Goal: Task Accomplishment & Management: Use online tool/utility

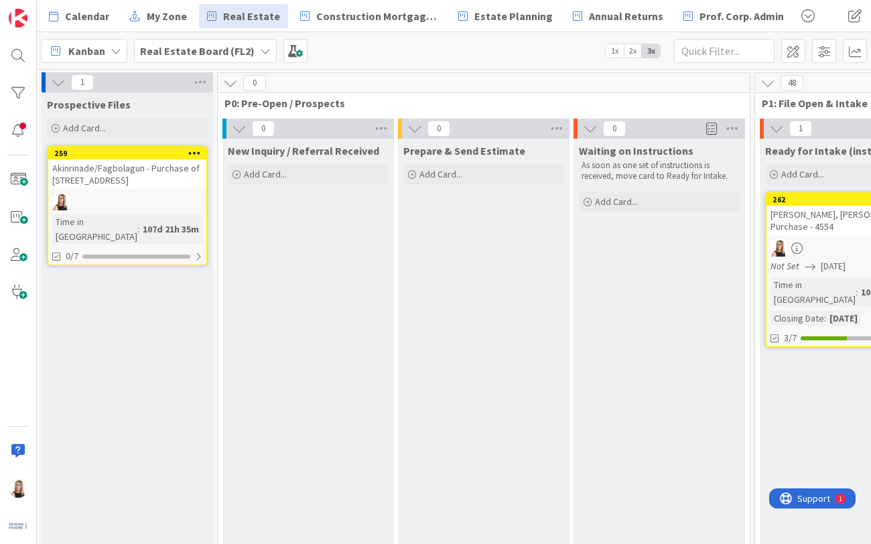
scroll to position [0, 3]
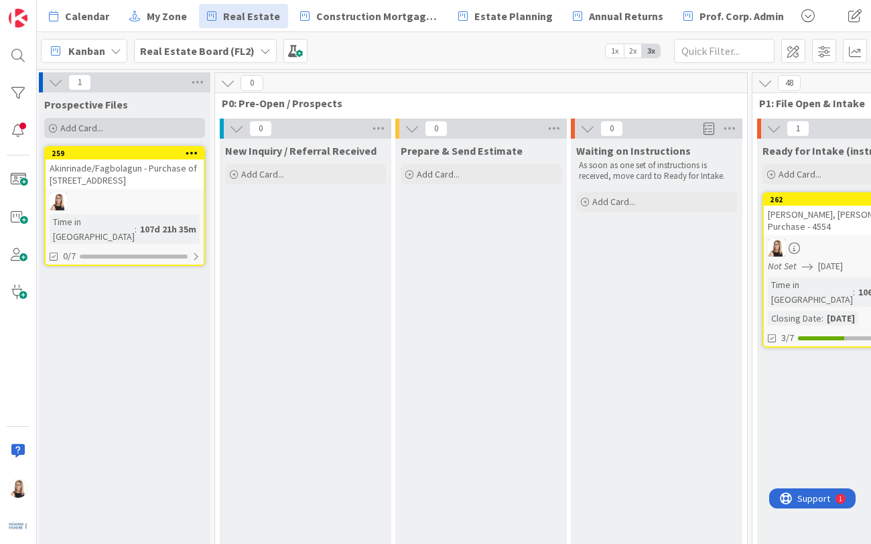
click at [89, 127] on span "Add Card..." at bounding box center [81, 128] width 43 height 12
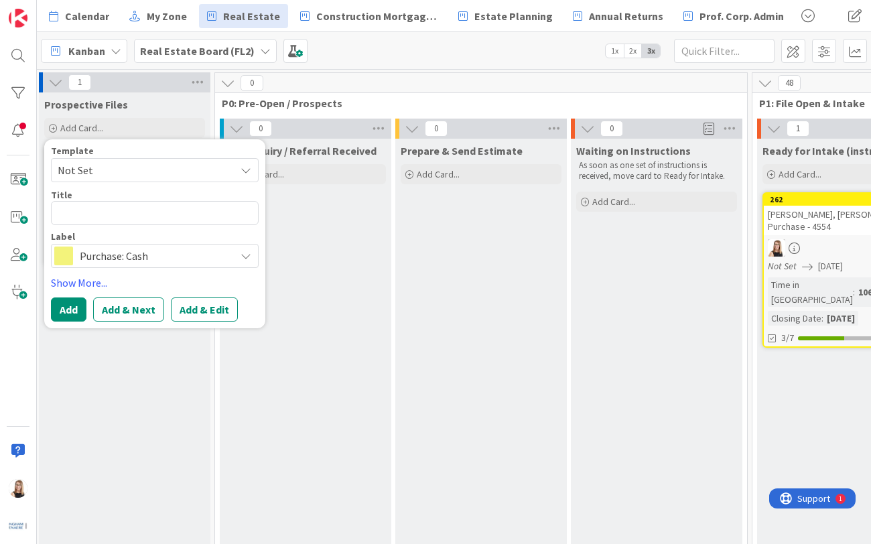
click at [81, 158] on span "Not Set" at bounding box center [155, 170] width 208 height 24
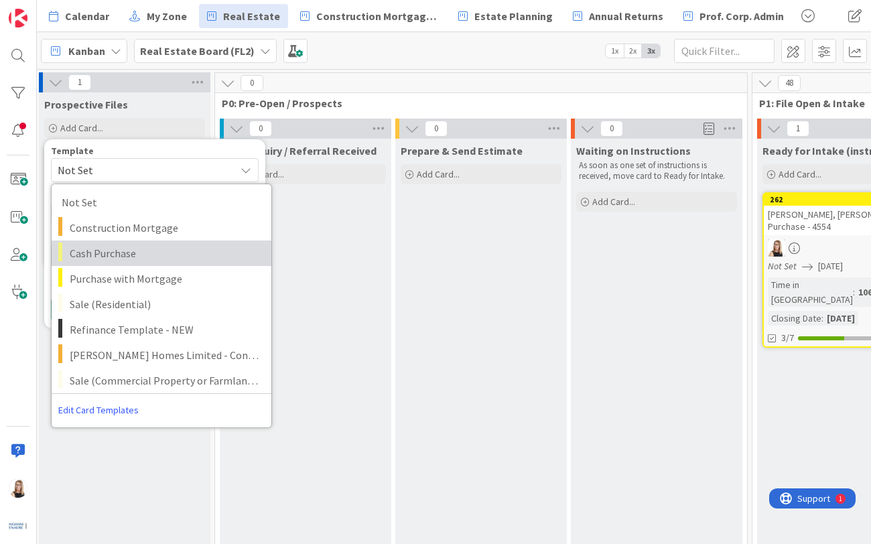
click at [83, 251] on span "Cash Purchase" at bounding box center [166, 253] width 192 height 17
type textarea "x"
type textarea "Cash Purchase"
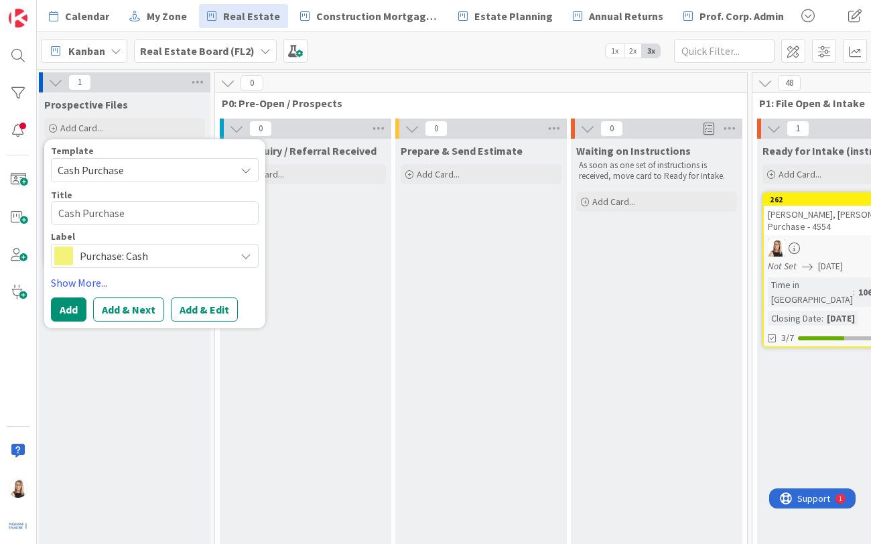
click at [111, 262] on span "Purchase: Cash" at bounding box center [154, 256] width 149 height 19
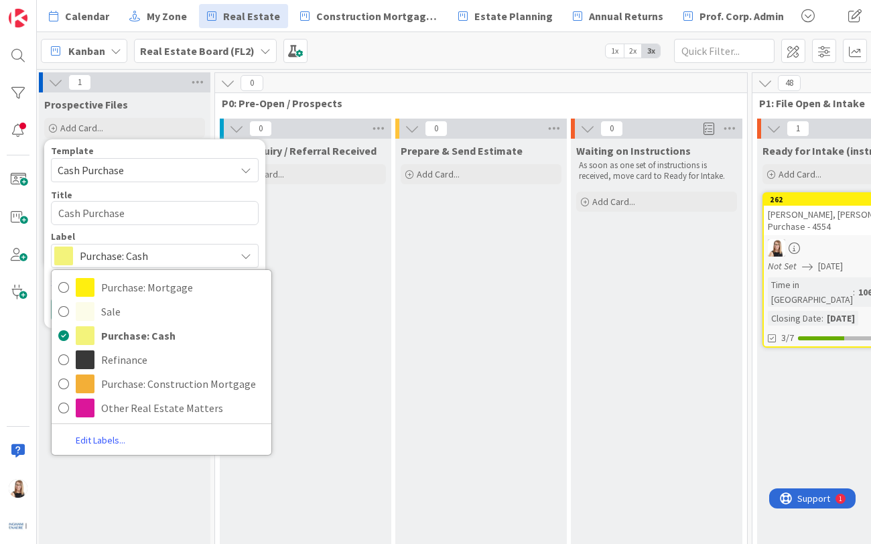
click at [113, 259] on span "Purchase: Cash" at bounding box center [154, 256] width 149 height 19
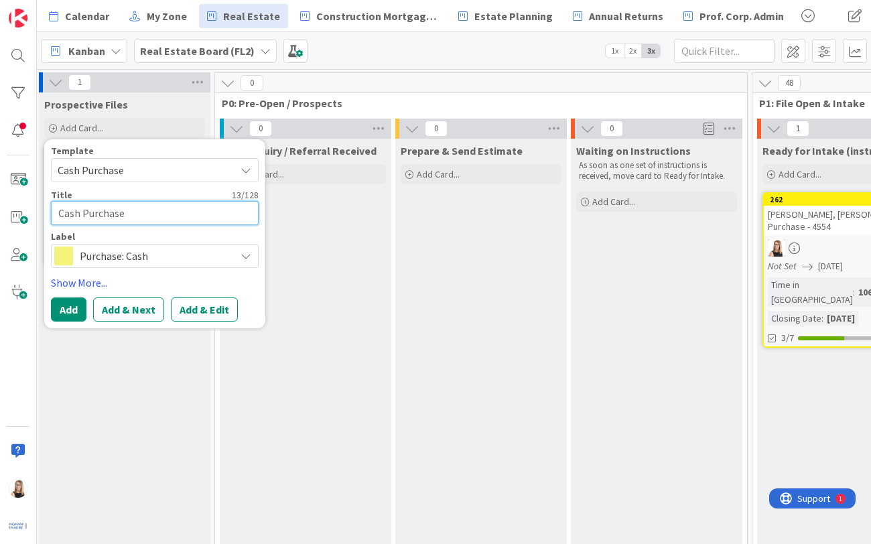
scroll to position [0, 0]
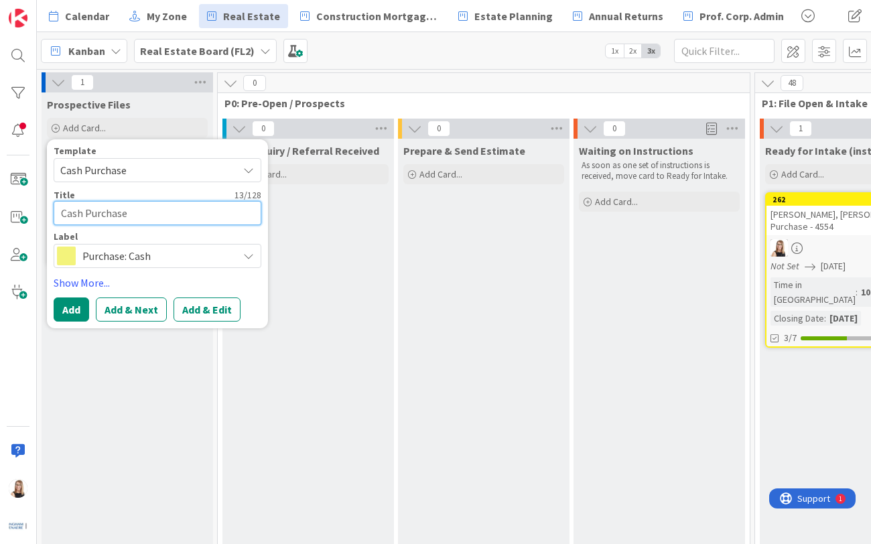
drag, startPoint x: 169, startPoint y: 214, endPoint x: -107, endPoint y: 194, distance: 276.1
click at [0, 194] on html "Calendar My Zone Real Estate Construction Mortgages - Draws Estate Planning Ann…" at bounding box center [435, 272] width 871 height 544
type textarea "x"
type textarea "N"
type textarea "x"
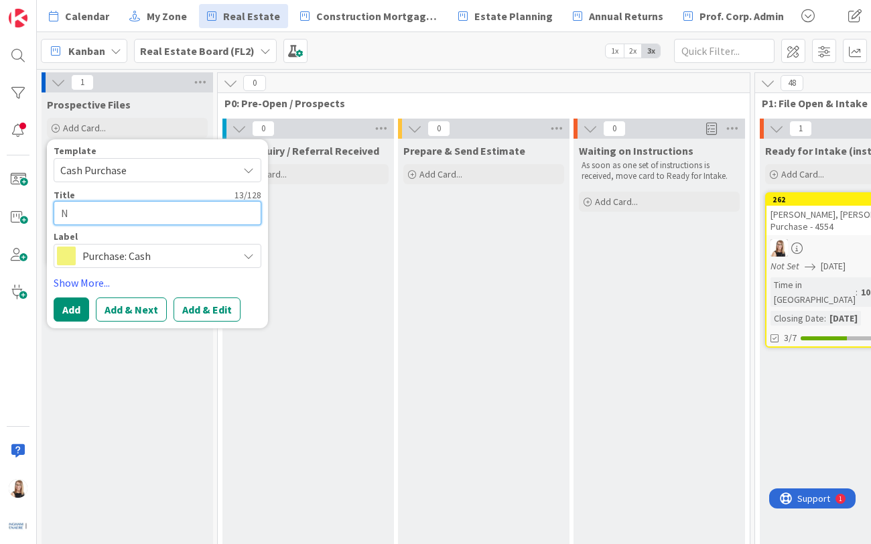
type textarea "Ni"
type textarea "x"
type textarea "Nic"
type textarea "x"
type textarea "Nich"
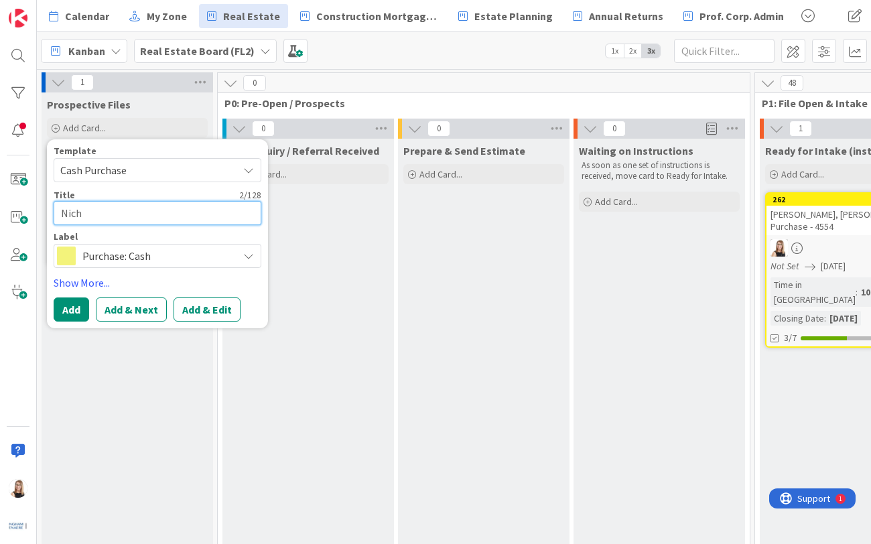
type textarea "x"
type textarea "Nicho"
type textarea "x"
type textarea "[PERSON_NAME]"
type textarea "x"
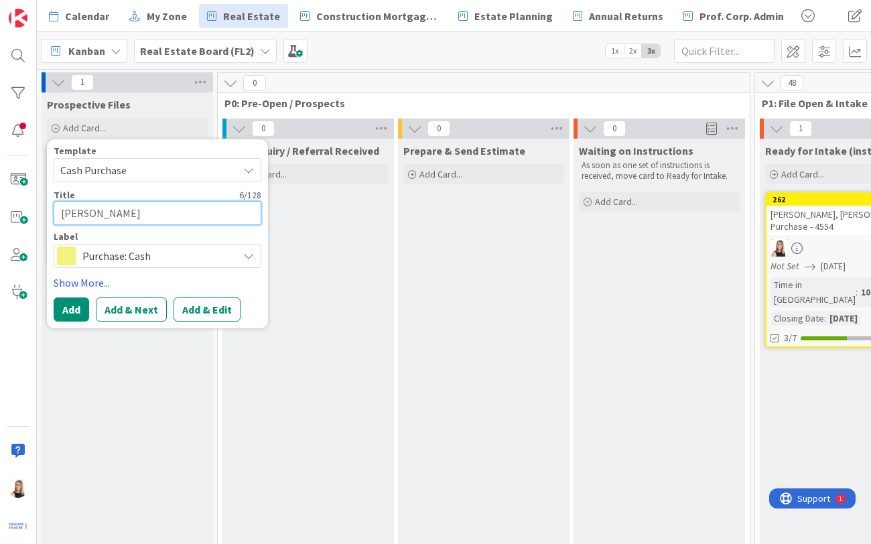
type textarea "[PERSON_NAME]"
type textarea "x"
type textarea "Nicholso"
type textarea "x"
type textarea "[PERSON_NAME],"
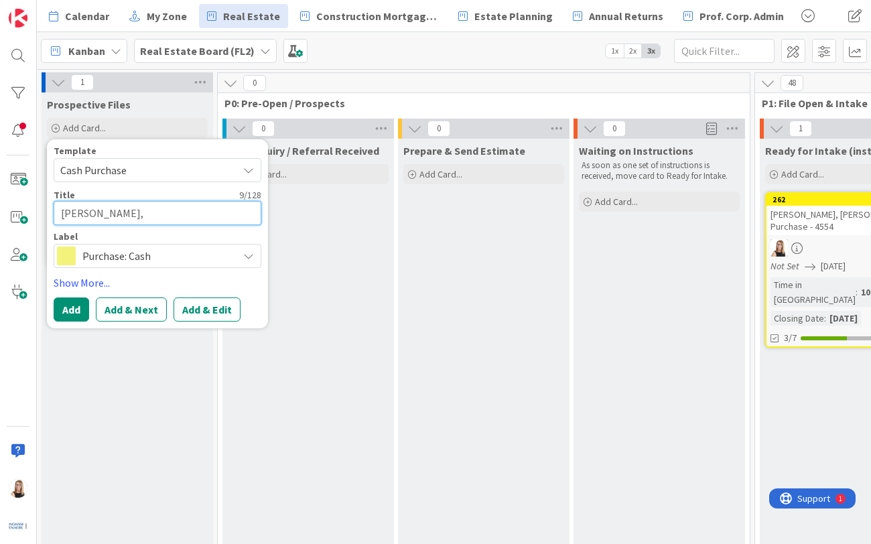
type textarea "x"
type textarea "[PERSON_NAME],m"
type textarea "x"
type textarea "[PERSON_NAME],"
type textarea "x"
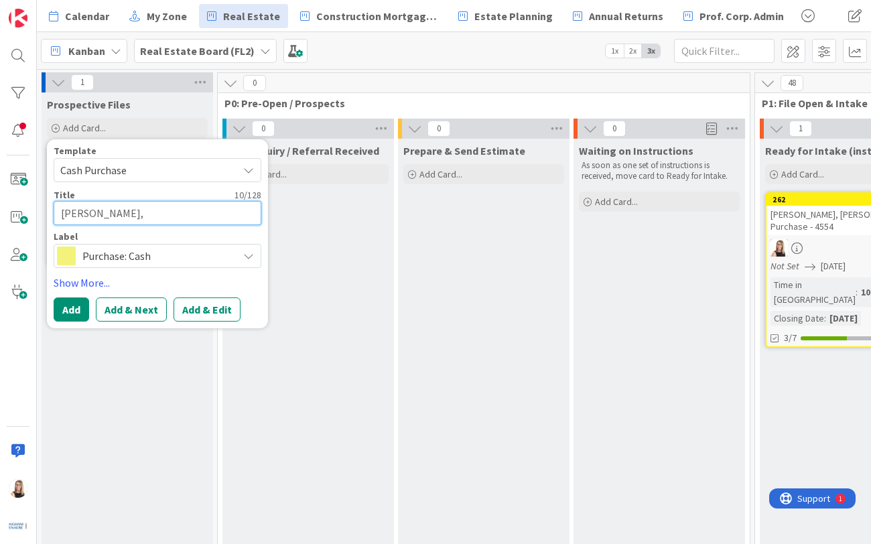
type textarea "[PERSON_NAME]"
type textarea "x"
type textarea "[PERSON_NAME],"
type textarea "x"
type textarea "[PERSON_NAME],"
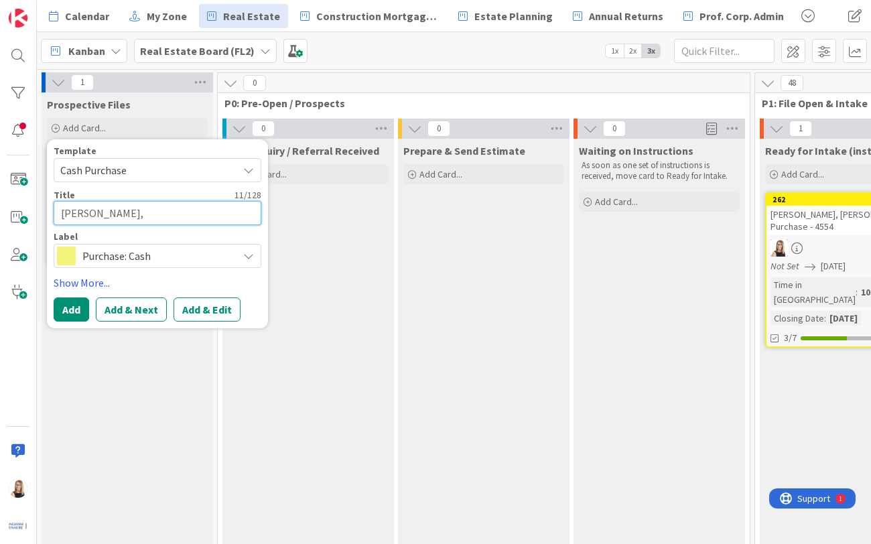
type textarea "x"
type textarea "[PERSON_NAME], O"
type textarea "x"
type textarea "[PERSON_NAME]"
type textarea "x"
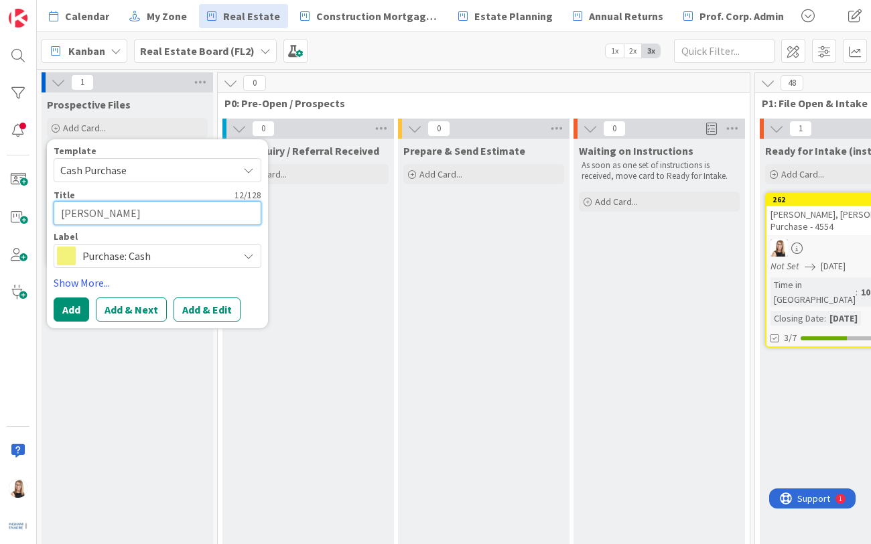
type textarea "[PERSON_NAME], Ode"
type textarea "x"
type textarea "[PERSON_NAME]"
type textarea "x"
type textarea "[PERSON_NAME]"
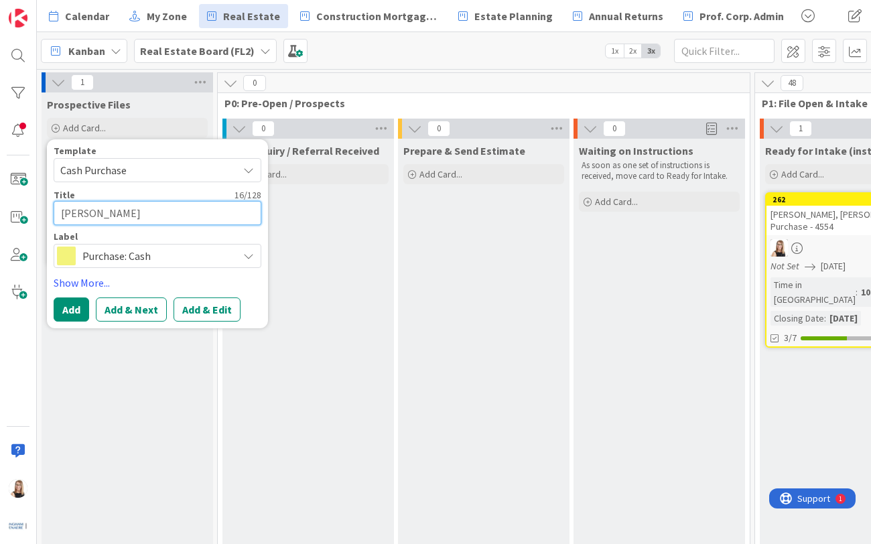
type textarea "x"
type textarea "[PERSON_NAME]"
type textarea "x"
type textarea "[PERSON_NAME]"
type textarea "x"
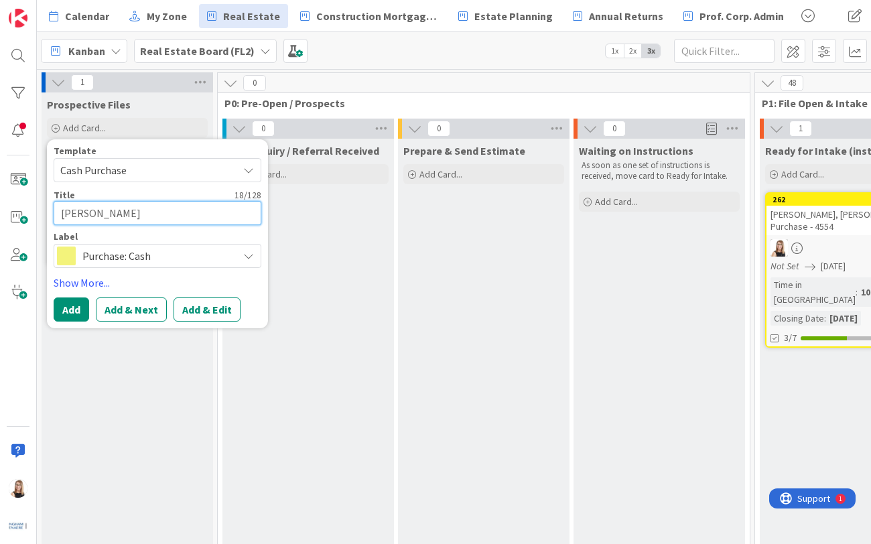
type textarea "[PERSON_NAME] -"
type textarea "x"
type textarea "[PERSON_NAME] -"
type textarea "x"
type textarea "[PERSON_NAME] - 4"
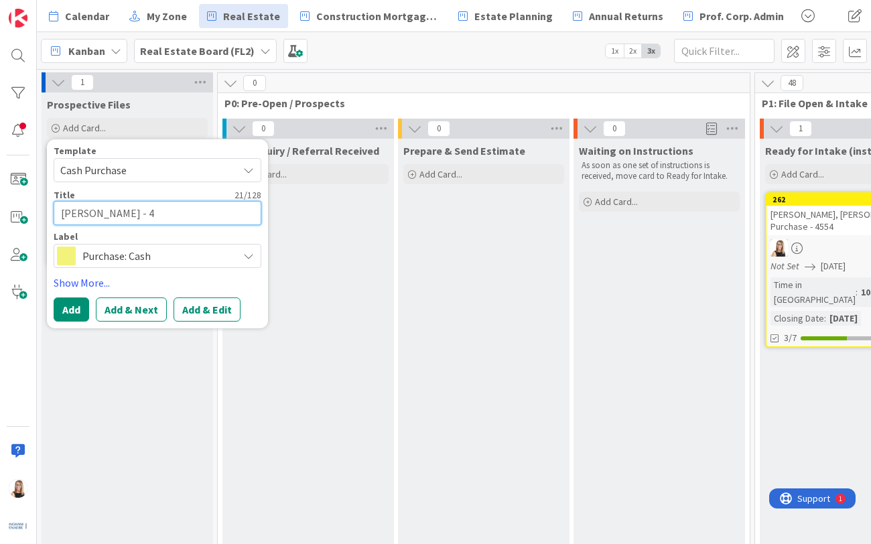
type textarea "x"
type textarea "[PERSON_NAME] - 47"
type textarea "x"
type textarea "[PERSON_NAME] - 477"
type textarea "x"
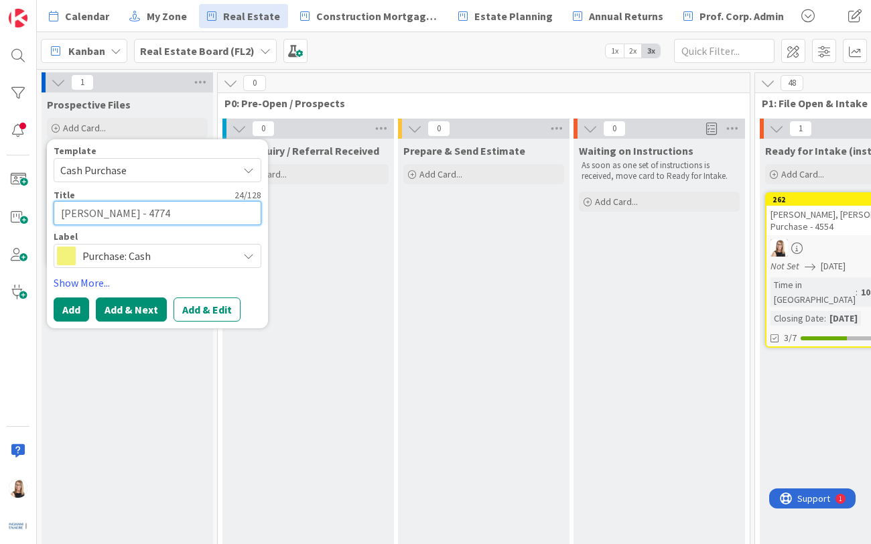
type textarea "[PERSON_NAME] - 4774"
click at [131, 313] on button "Add & Next" at bounding box center [131, 309] width 71 height 24
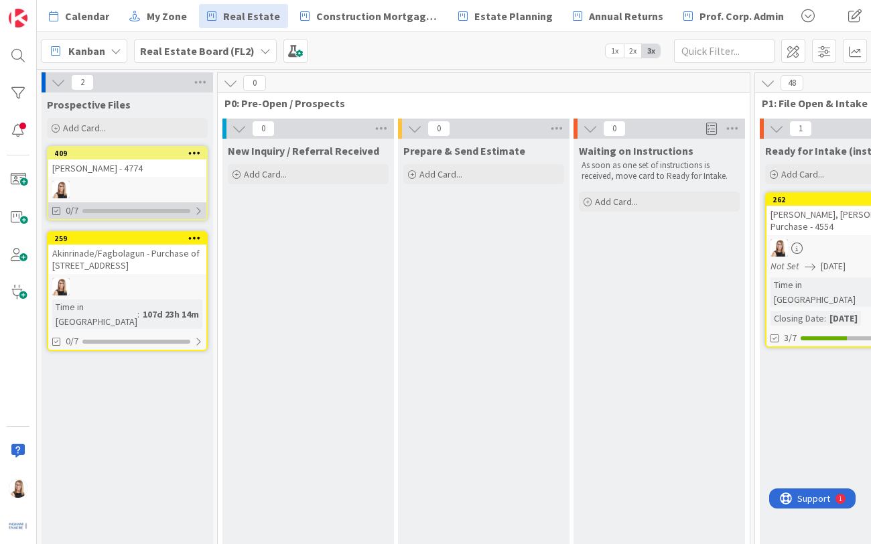
click at [121, 216] on div "0/7" at bounding box center [127, 210] width 158 height 17
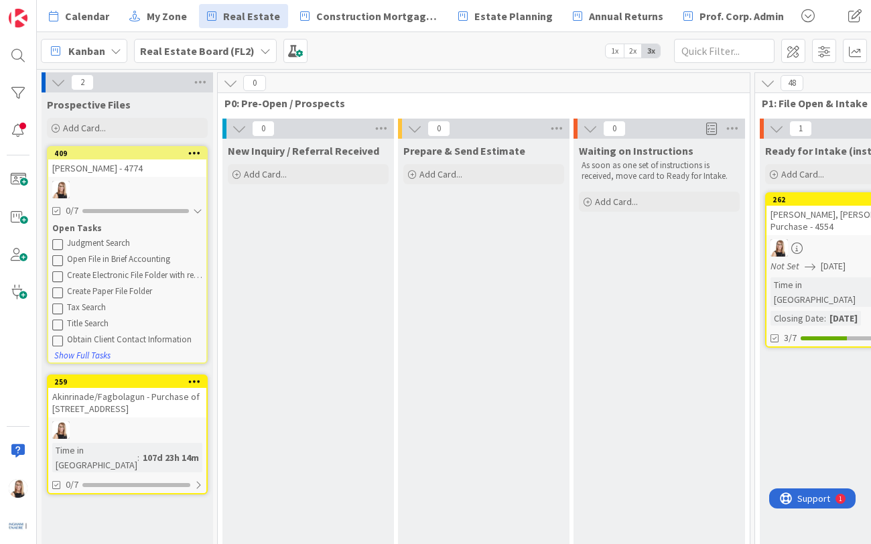
click at [56, 245] on icon at bounding box center [57, 243] width 11 height 11
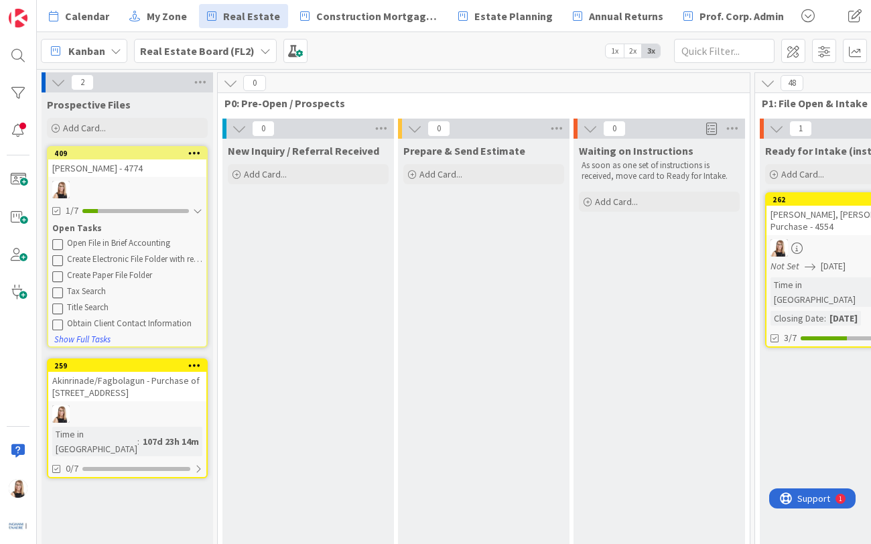
click at [56, 245] on icon at bounding box center [57, 243] width 11 height 11
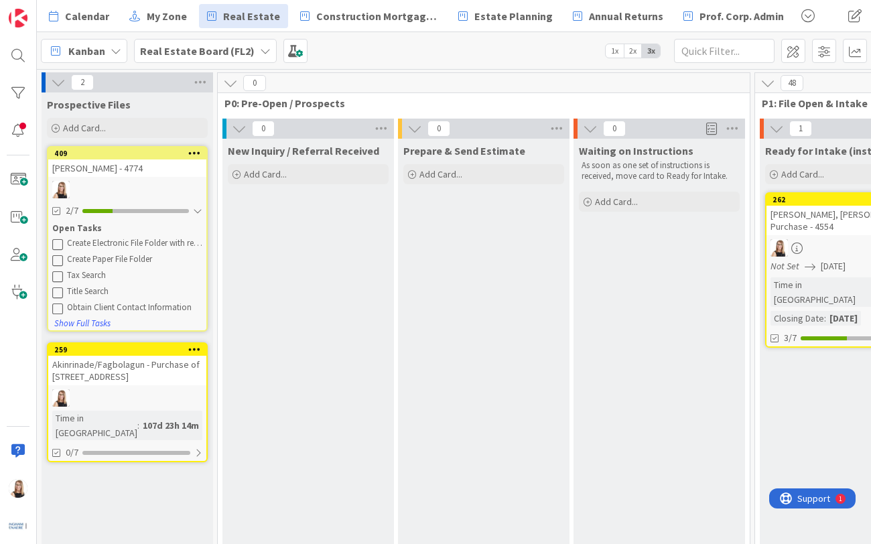
click at [56, 245] on icon at bounding box center [57, 243] width 11 height 11
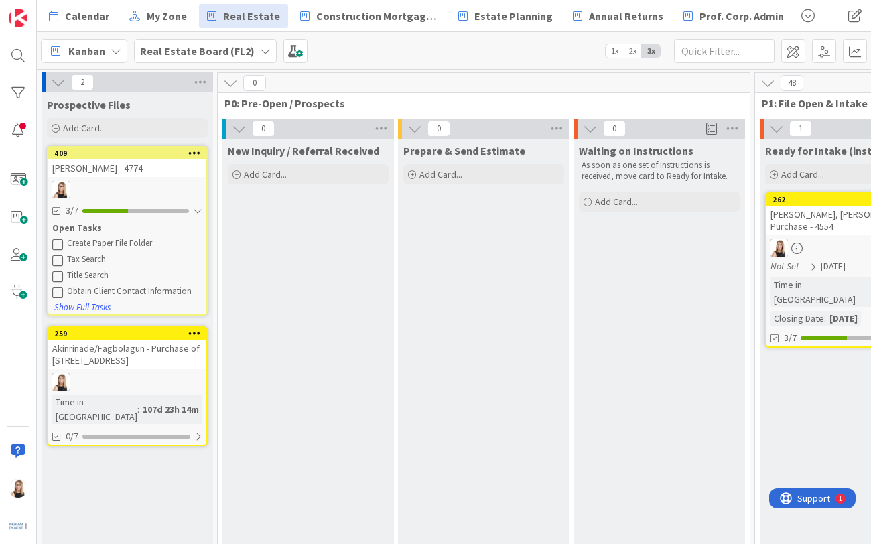
click at [60, 246] on icon at bounding box center [57, 243] width 11 height 11
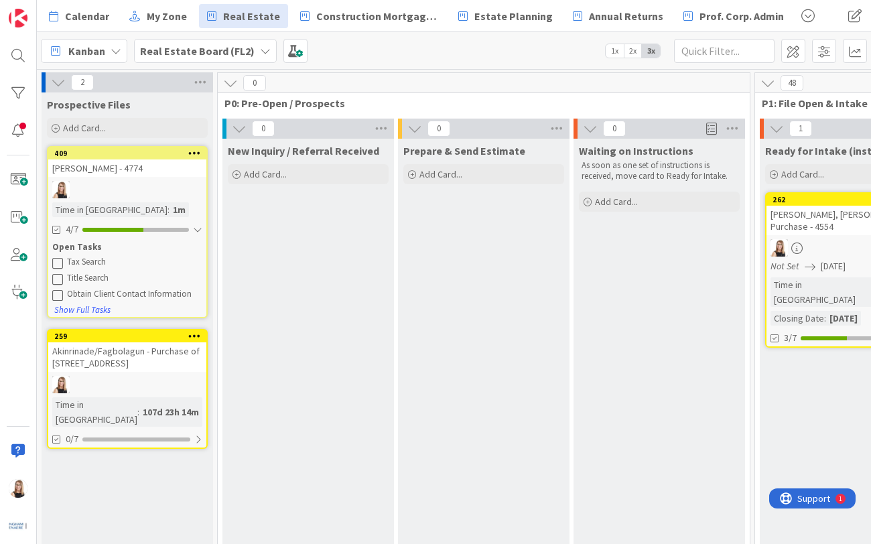
click at [60, 297] on icon at bounding box center [57, 294] width 11 height 11
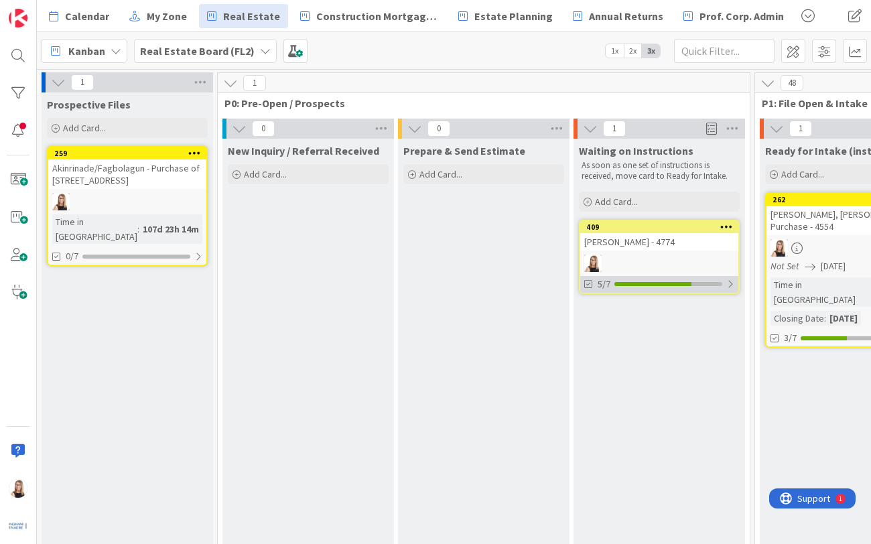
click at [669, 289] on div "5/7" at bounding box center [659, 284] width 158 height 17
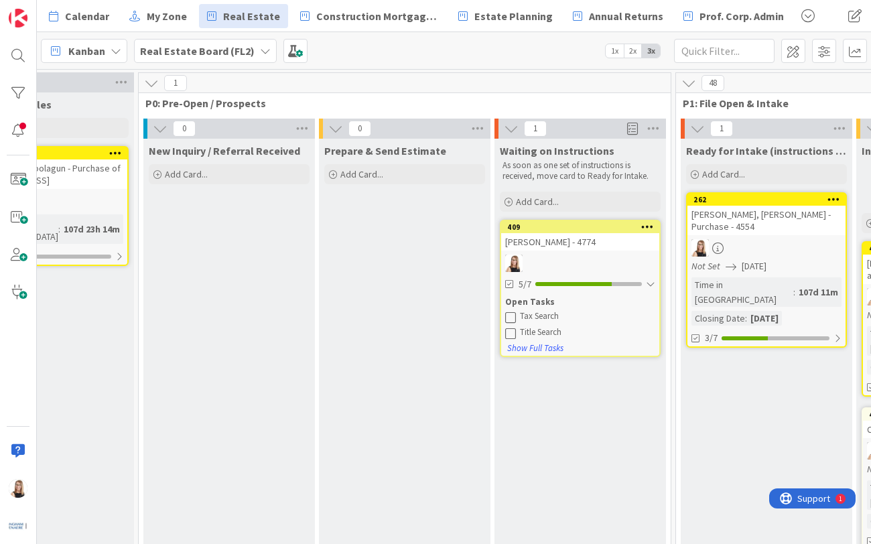
scroll to position [0, 80]
